Goal: Task Accomplishment & Management: Manage account settings

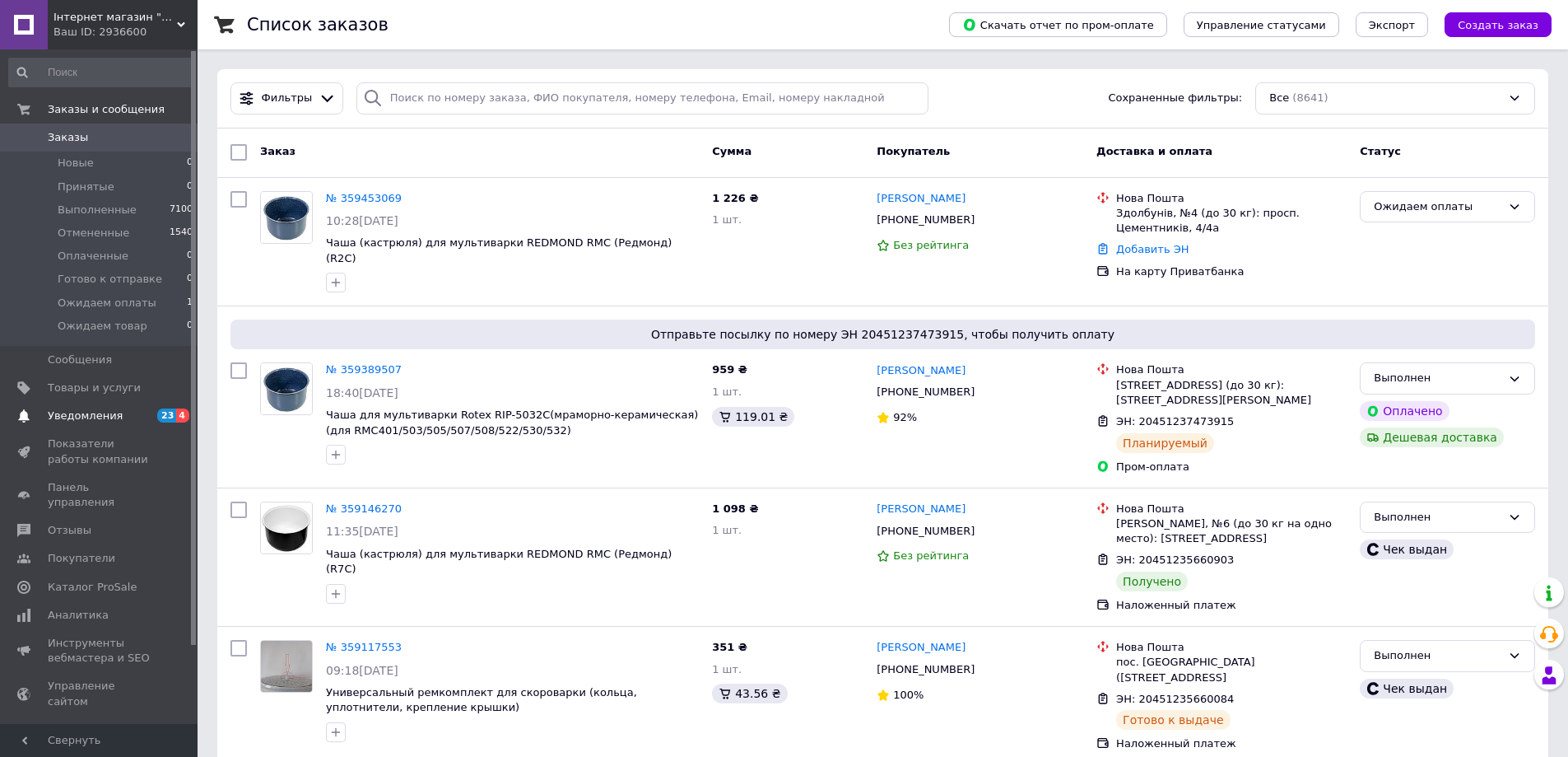
click at [98, 407] on link "Уведомления 23 4" at bounding box center [101, 416] width 202 height 28
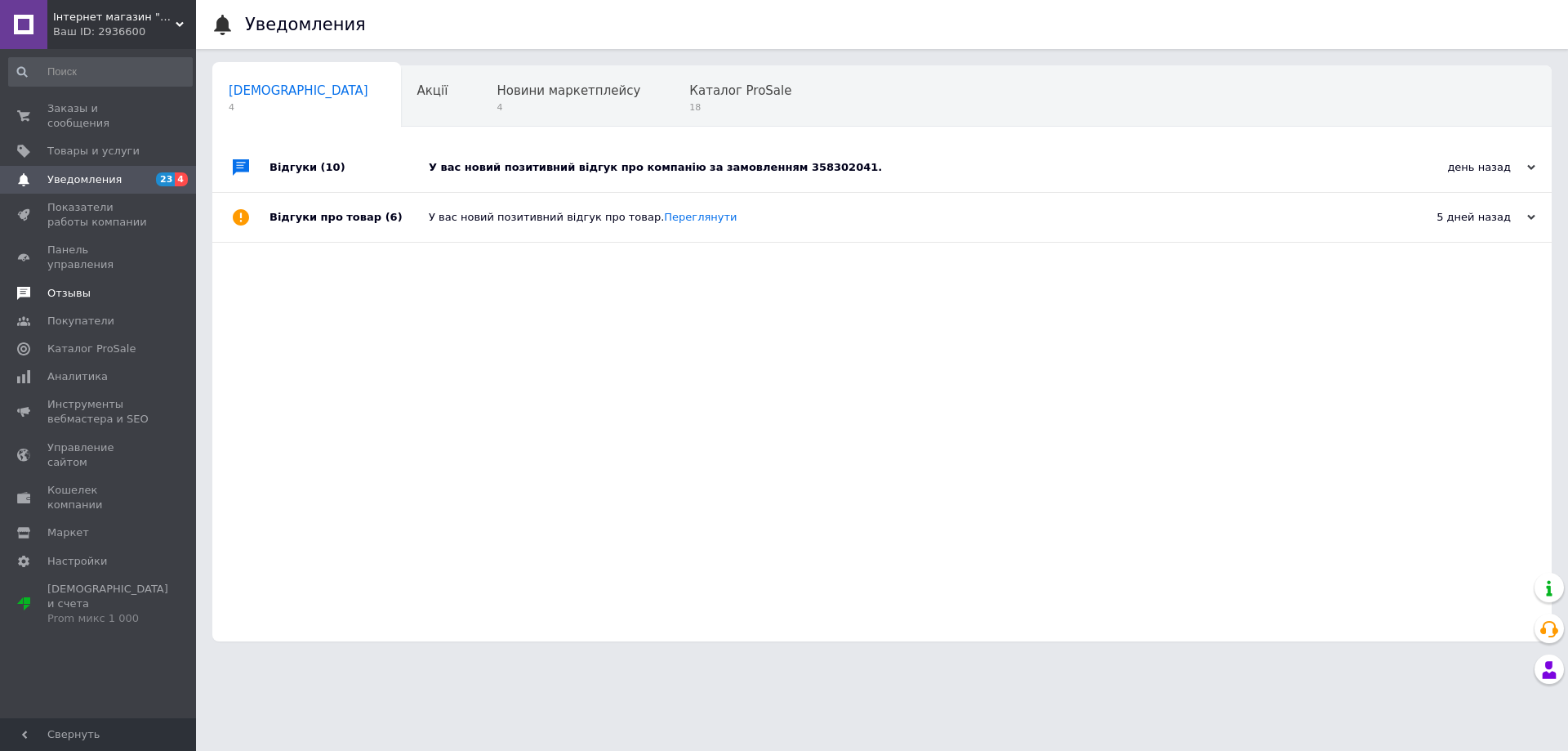
click at [99, 286] on span "Отзывы" at bounding box center [98, 294] width 104 height 15
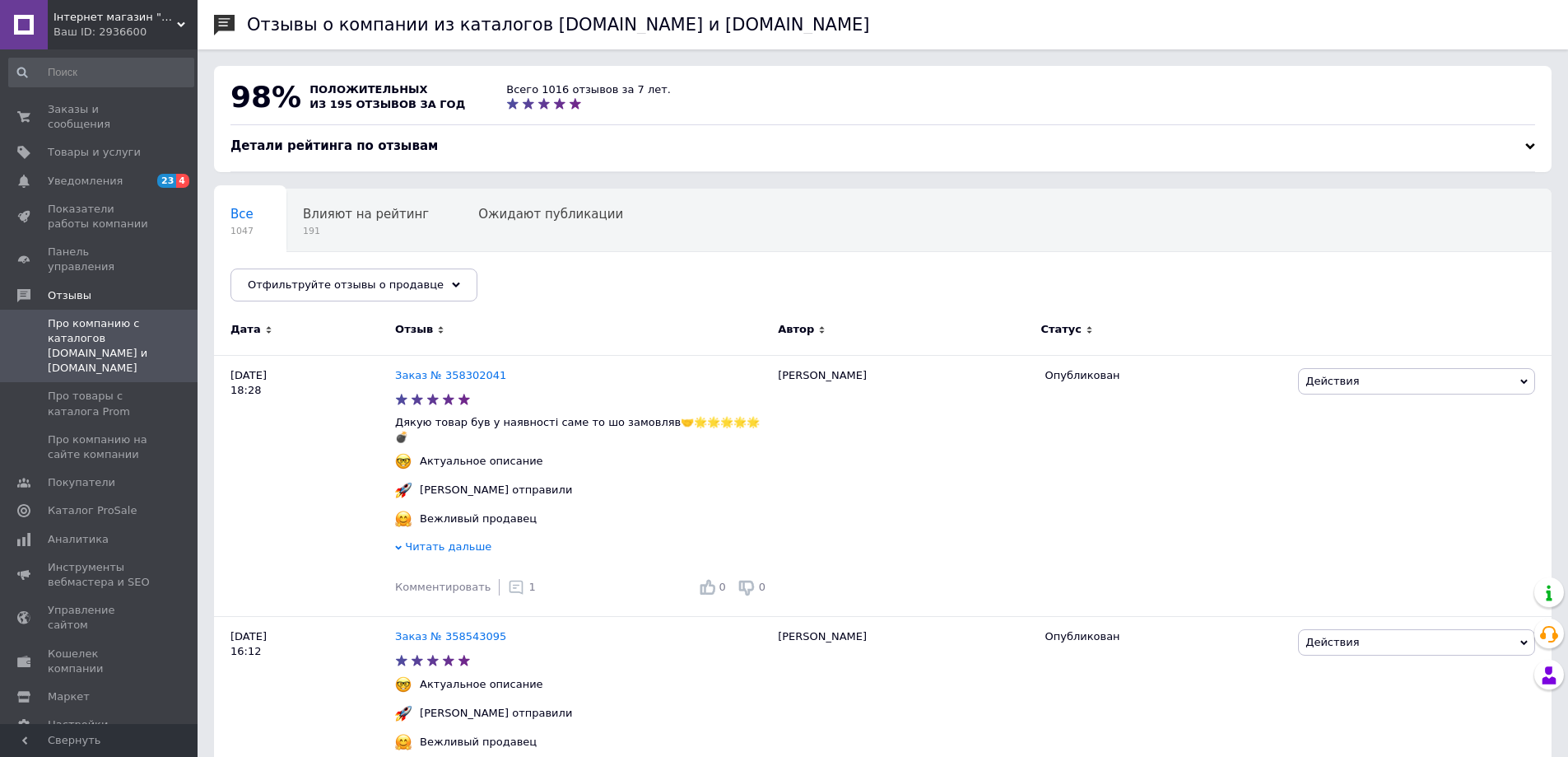
click at [142, 41] on div "Інтернет магазин "Суперзнижка" Ваш ID: 2936600" at bounding box center [122, 24] width 150 height 49
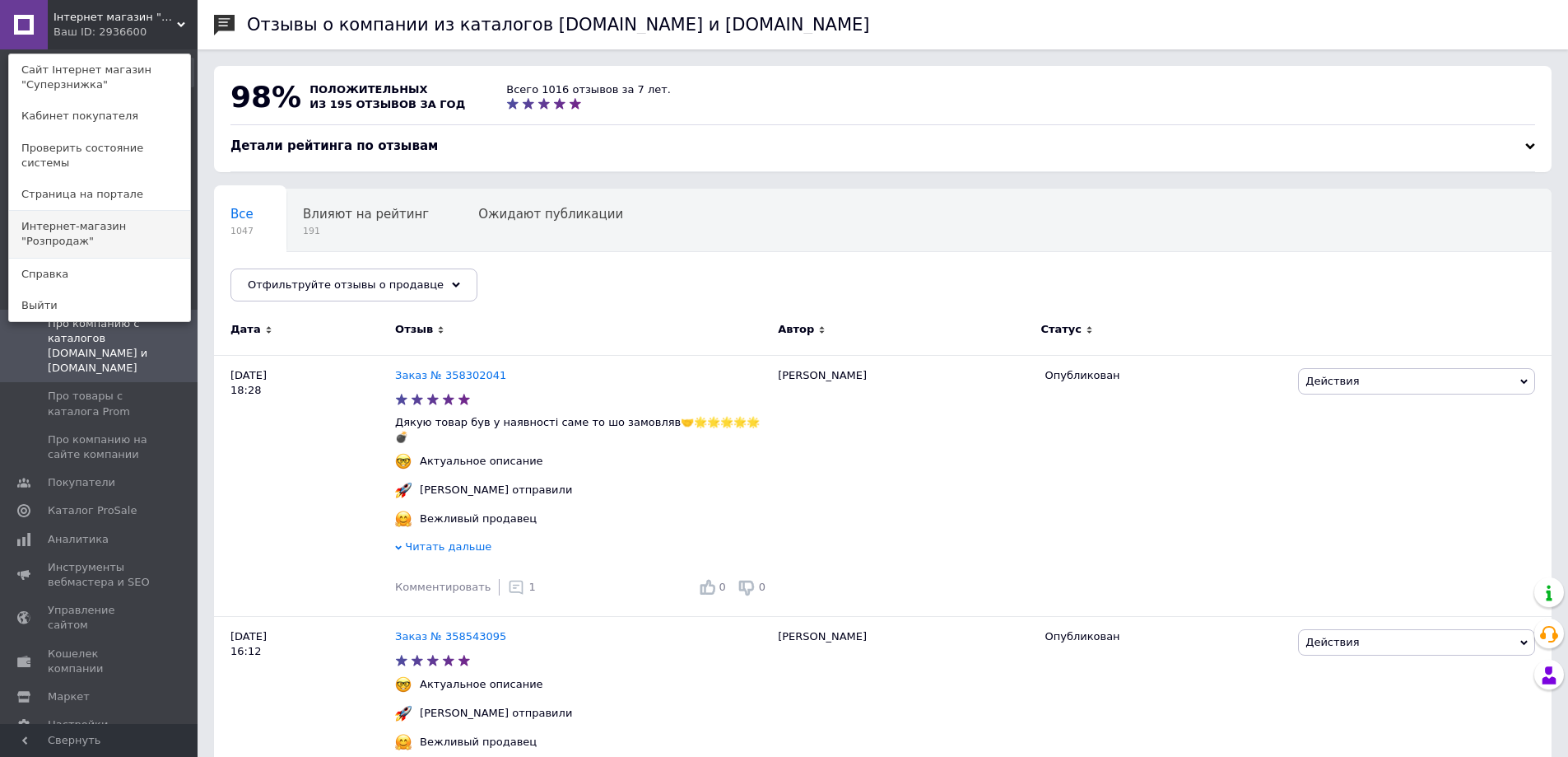
click at [145, 218] on link "Интернет-магазин "Розпродаж"" at bounding box center [99, 234] width 181 height 46
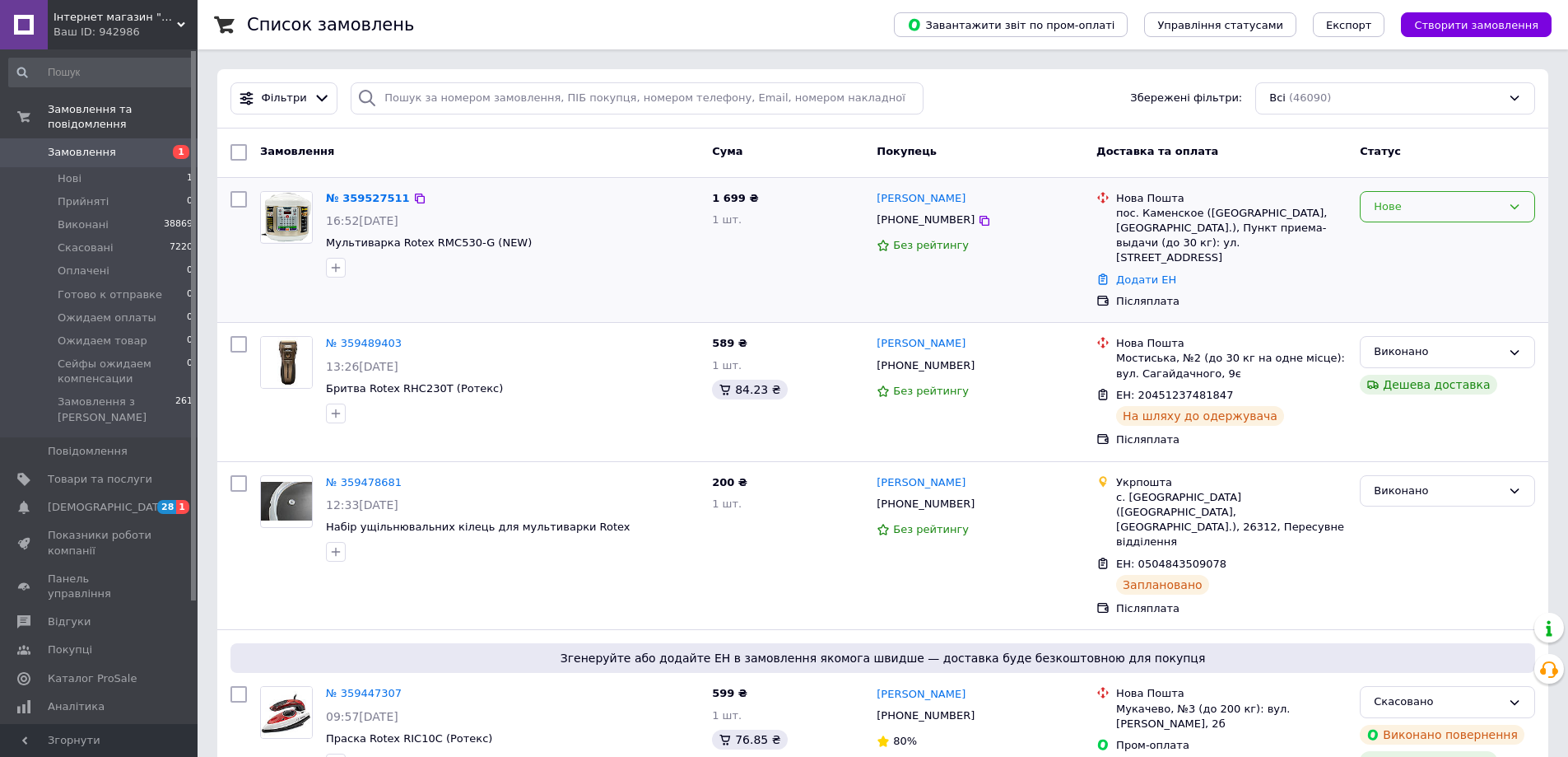
click at [1428, 204] on div "Нове" at bounding box center [1437, 207] width 128 height 18
click at [1415, 229] on li "Прийнято" at bounding box center [1447, 240] width 173 height 31
click at [353, 197] on link "№ 359527511" at bounding box center [368, 198] width 84 height 12
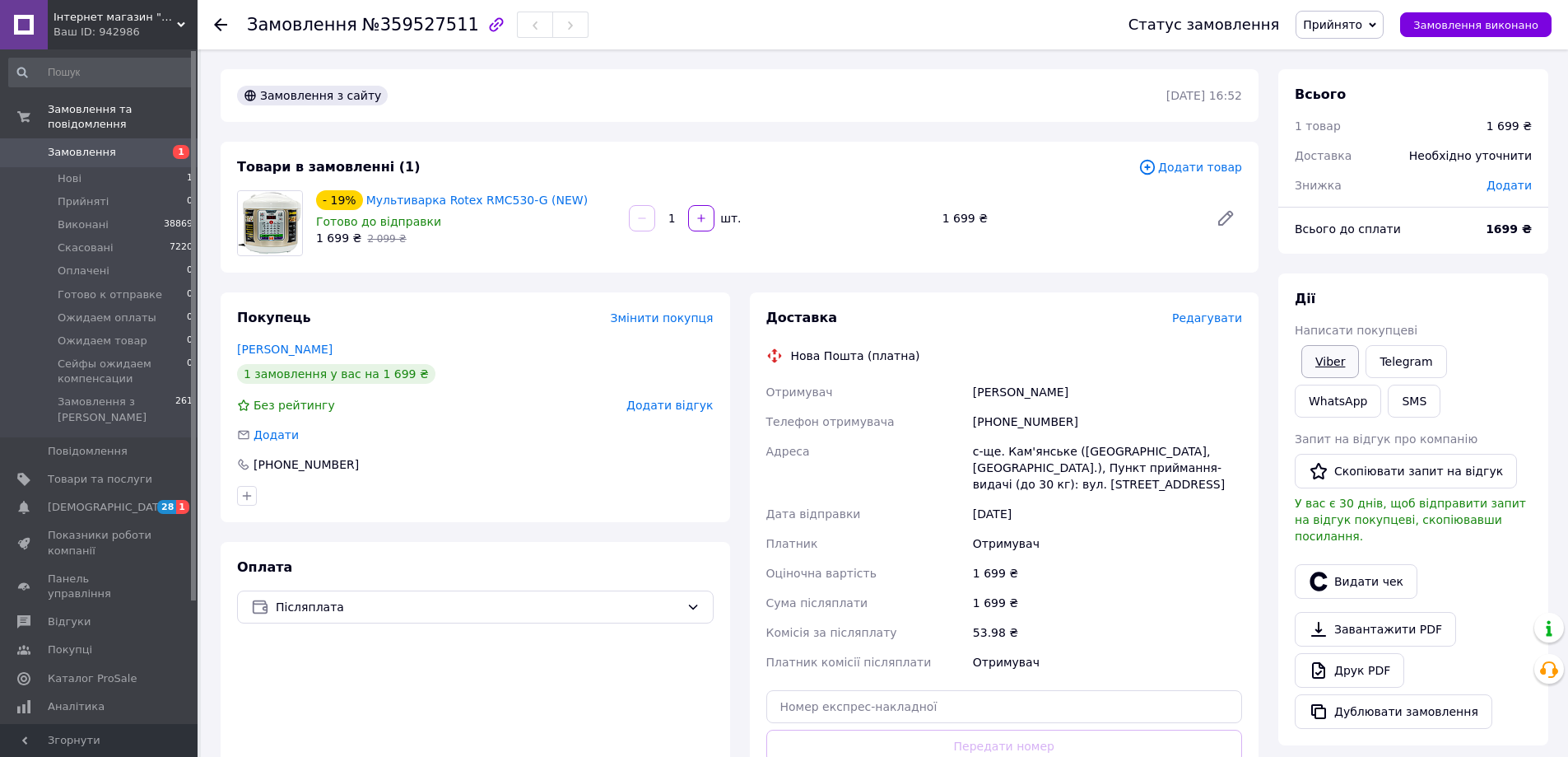
click at [1346, 354] on link "Viber" at bounding box center [1330, 362] width 57 height 33
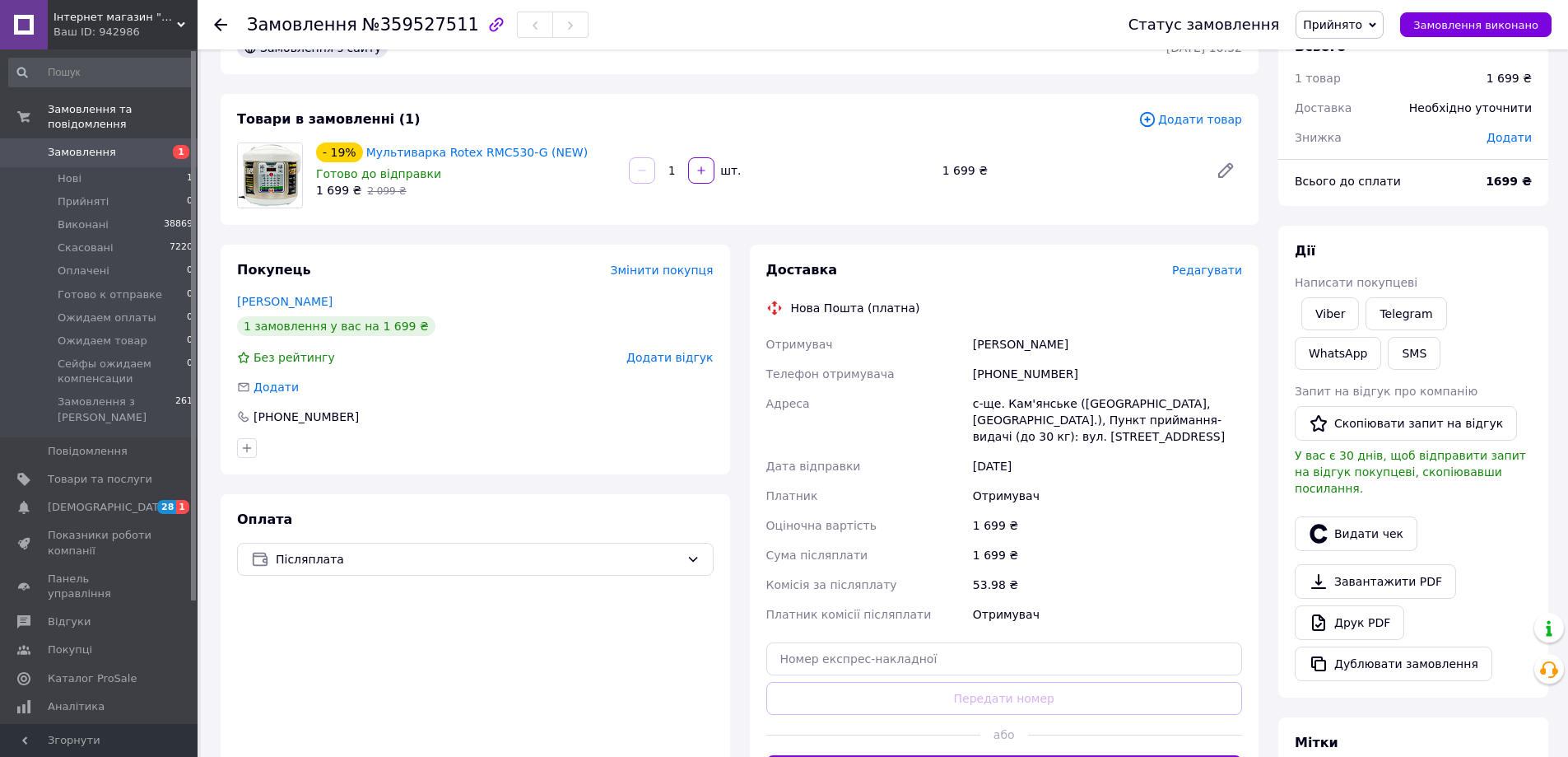
scroll to position [46, 0]
click at [111, 145] on span "Замовлення" at bounding box center [99, 152] width 105 height 15
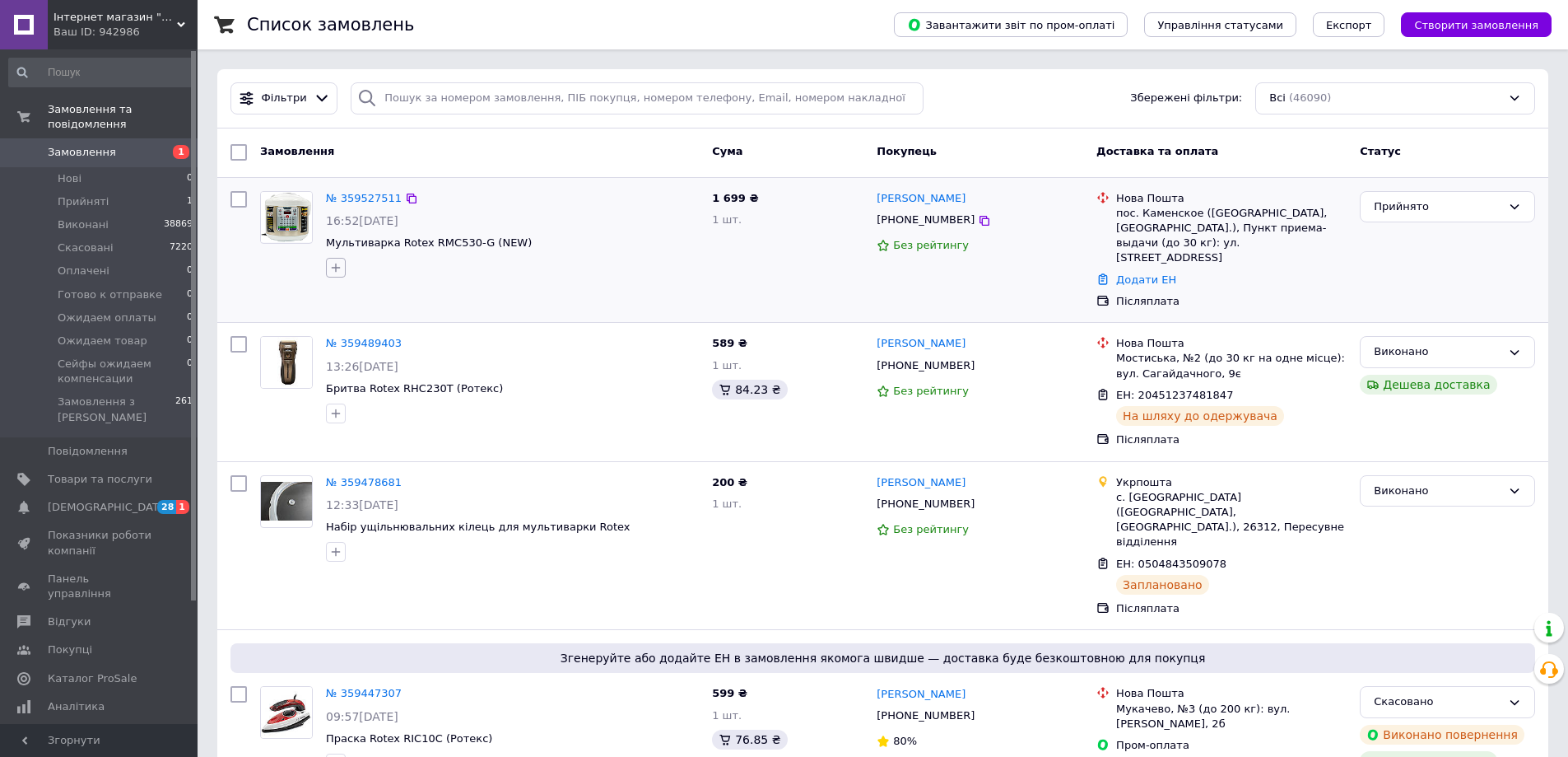
click at [341, 275] on button "button" at bounding box center [336, 267] width 19 height 19
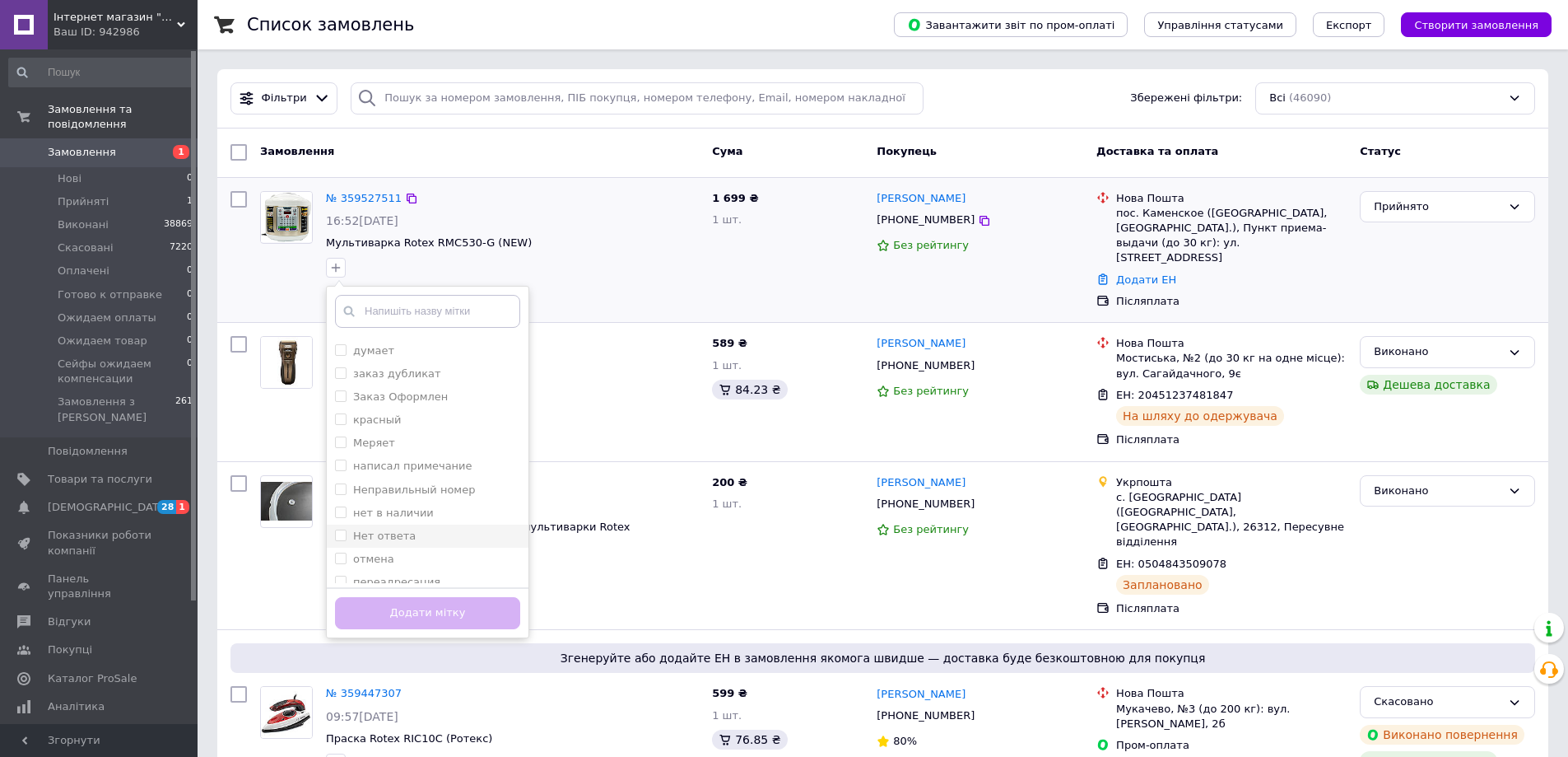
click at [422, 542] on div "Нет ответа" at bounding box center [427, 536] width 185 height 15
checkbox input "true"
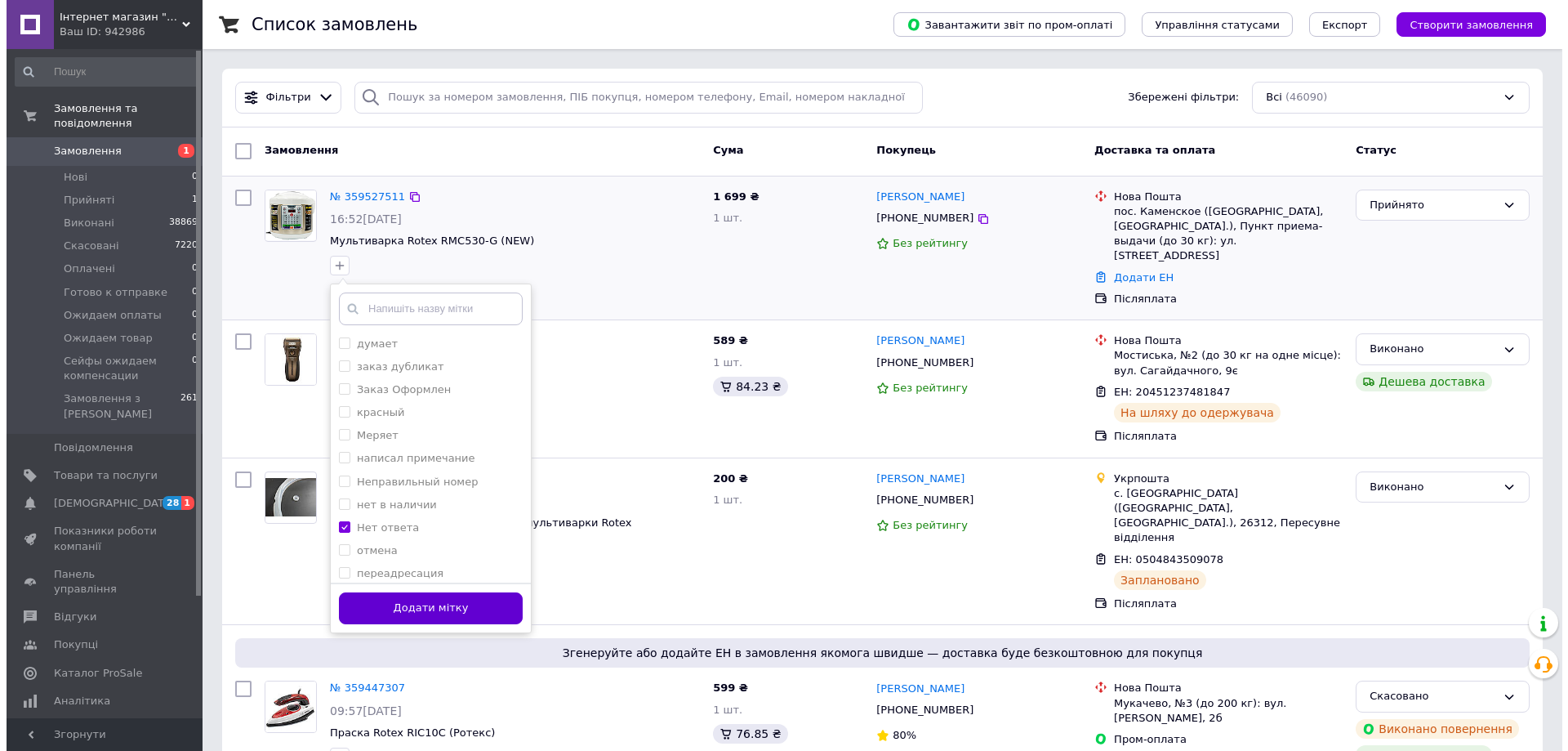
scroll to position [324, 0]
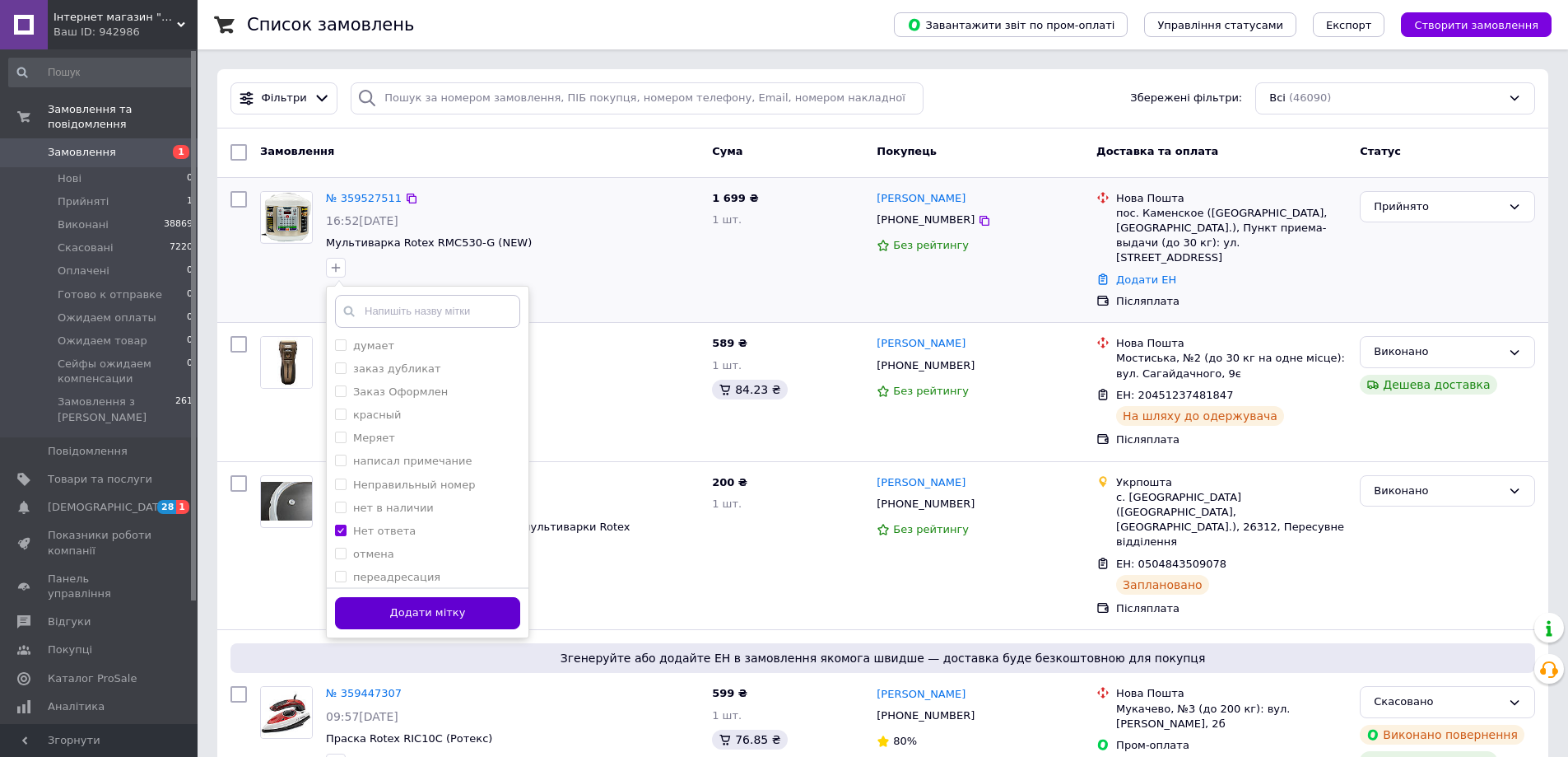
click at [426, 599] on button "Додати мітку" at bounding box center [427, 613] width 185 height 32
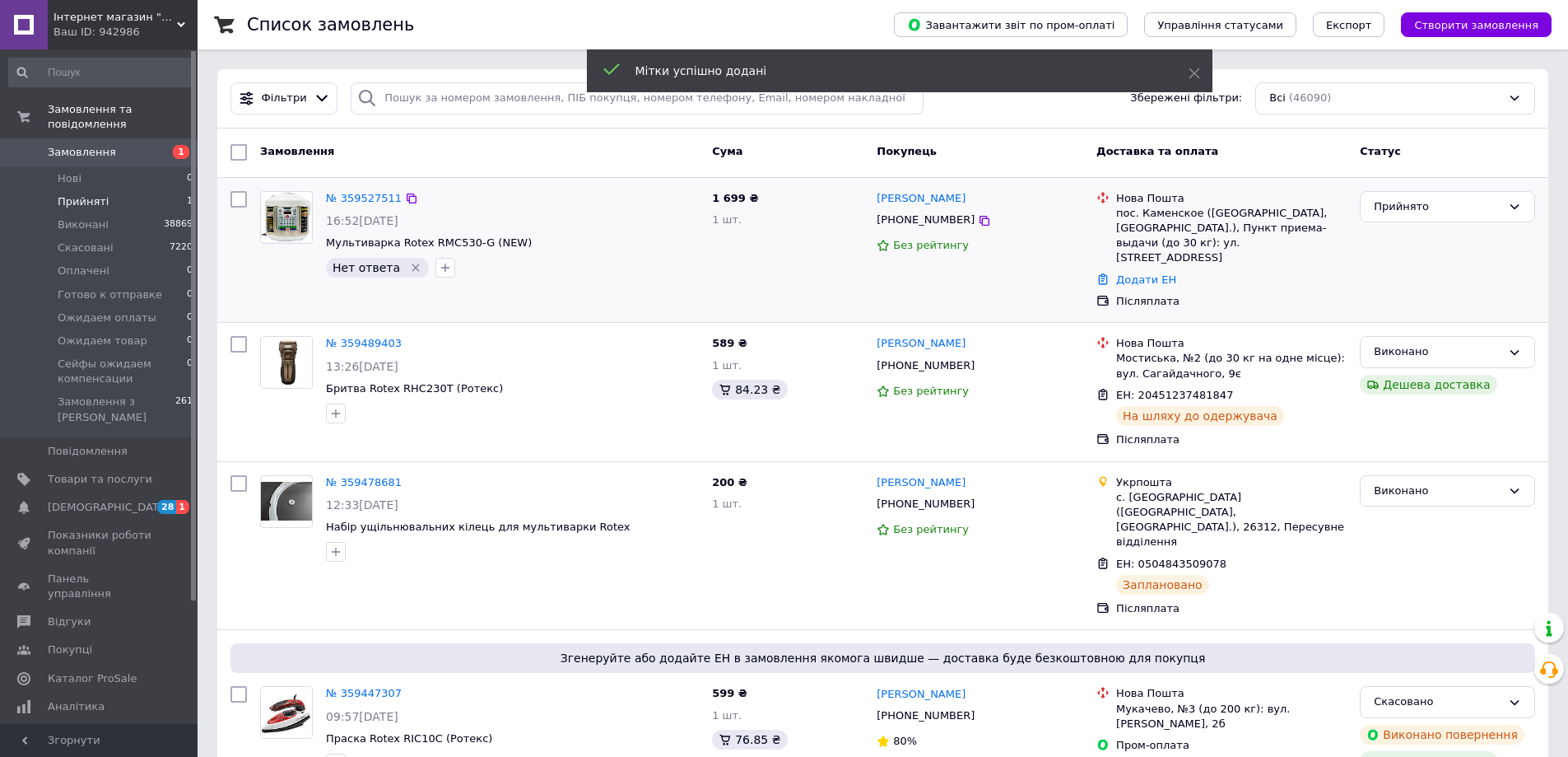
click at [139, 190] on li "Прийняті 1" at bounding box center [101, 201] width 202 height 23
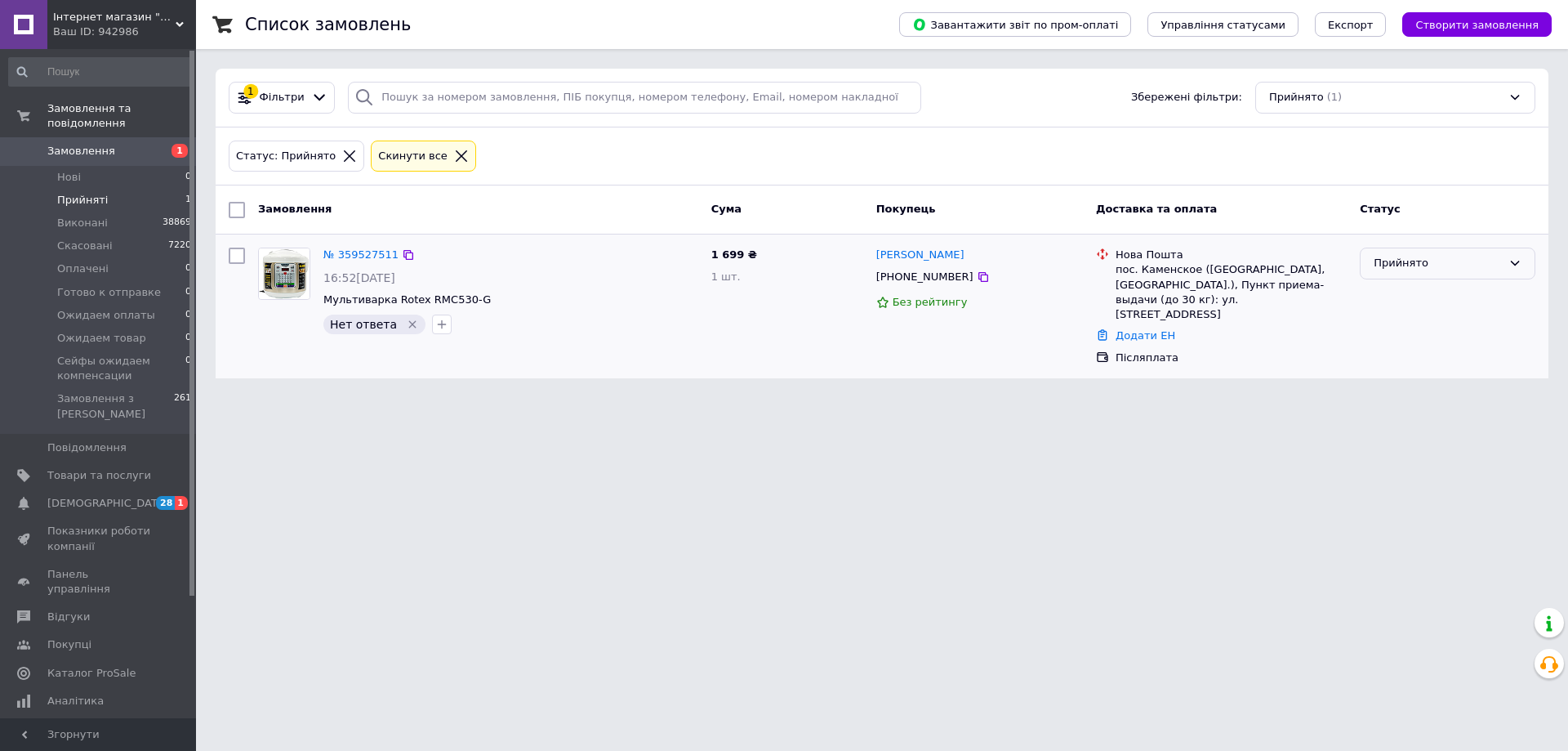
click at [1475, 264] on div "Прийнято" at bounding box center [1437, 263] width 128 height 17
click at [1440, 376] on li "Готово к отправке" at bounding box center [1447, 387] width 174 height 30
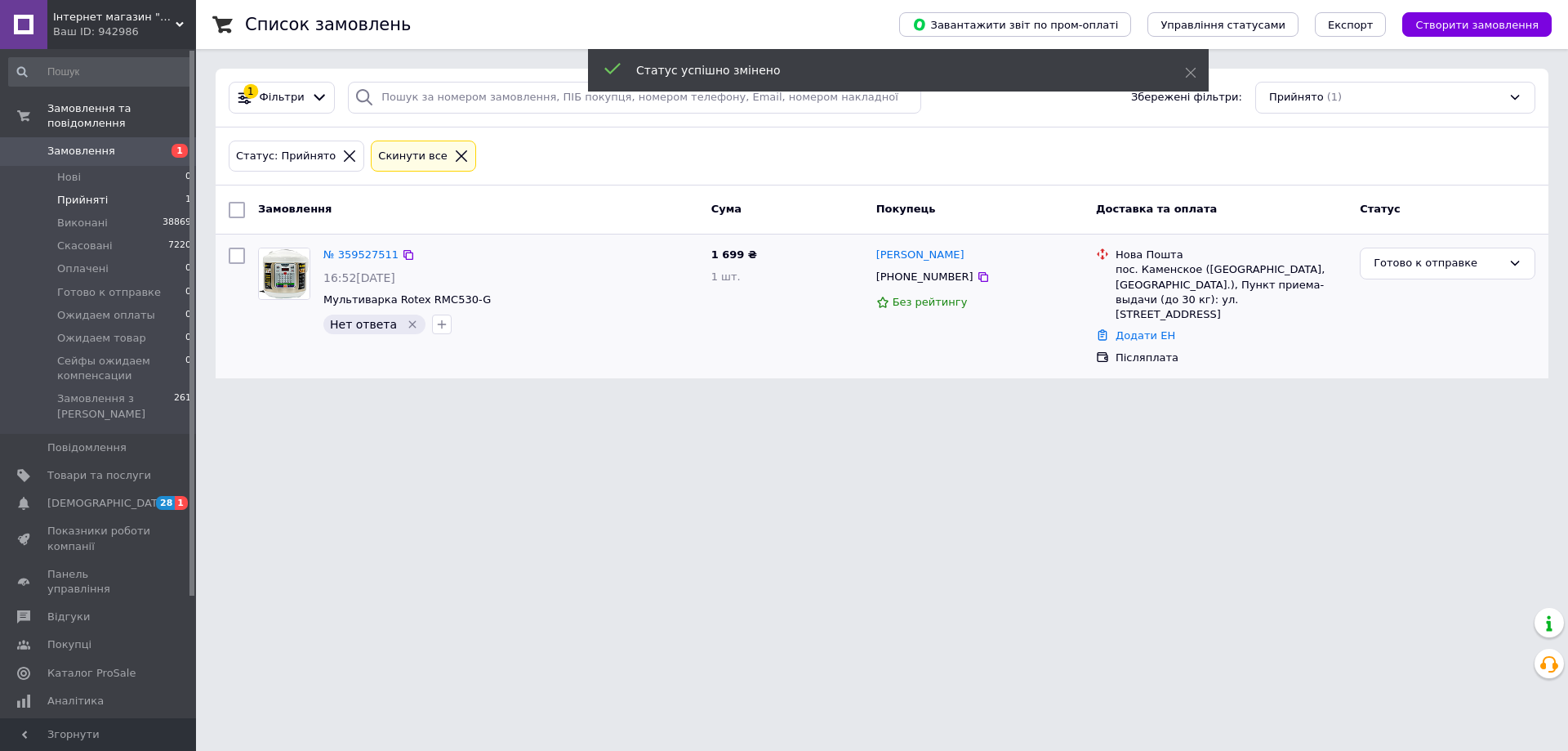
click at [117, 189] on li "Прийняті 1" at bounding box center [100, 200] width 201 height 23
